Goal: Find specific page/section: Find specific page/section

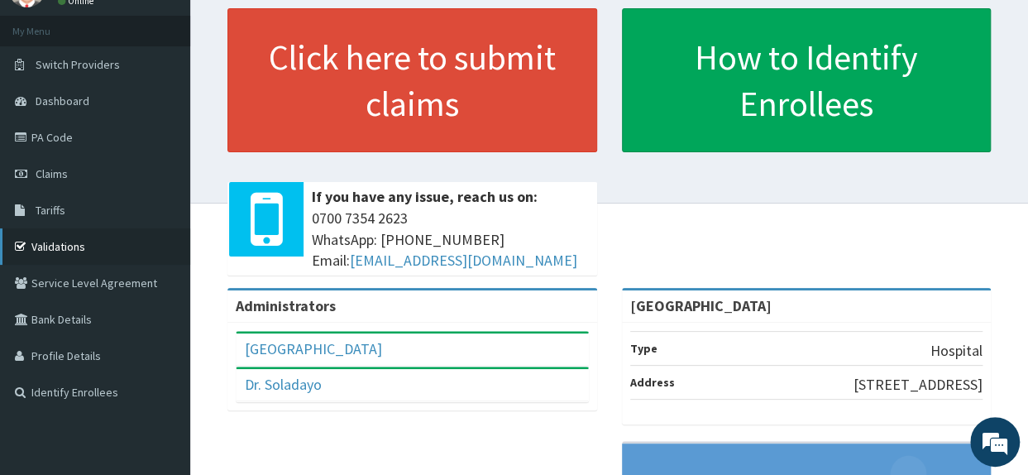
click at [83, 237] on link "Validations" at bounding box center [95, 246] width 190 height 36
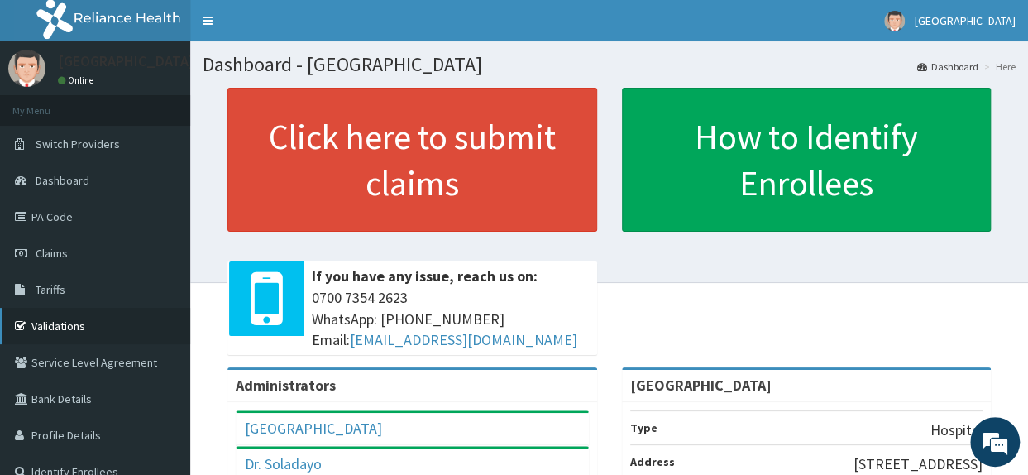
click at [74, 325] on link "Validations" at bounding box center [95, 326] width 190 height 36
